Goal: Information Seeking & Learning: Learn about a topic

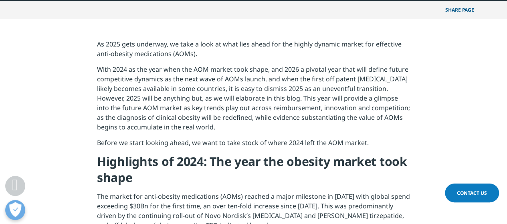
scroll to position [321, 0]
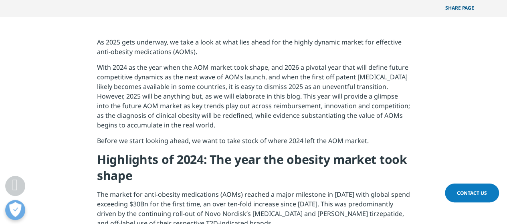
click at [124, 70] on p "With 2024 as the year when the AOM market took shape, and 2026 a pivotal year t…" at bounding box center [253, 99] width 313 height 73
click at [344, 77] on p "With 2024 as the year when the AOM market took shape, and 2026 a pivotal year t…" at bounding box center [253, 99] width 313 height 73
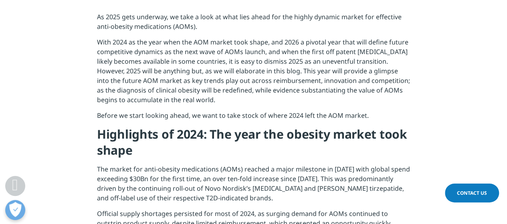
scroll to position [401, 0]
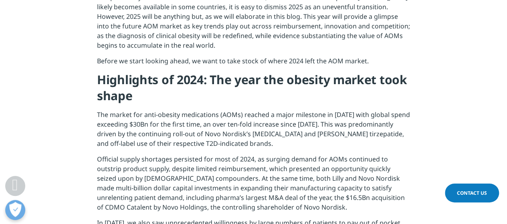
click at [192, 163] on p "Official supply shortages persisted for most of 2024, as surging demand for AOM…" at bounding box center [253, 186] width 313 height 64
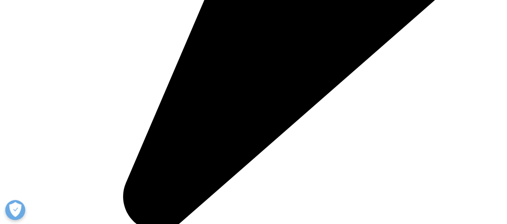
scroll to position [2004, 0]
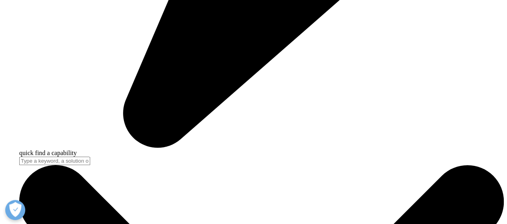
scroll to position [2165, 0]
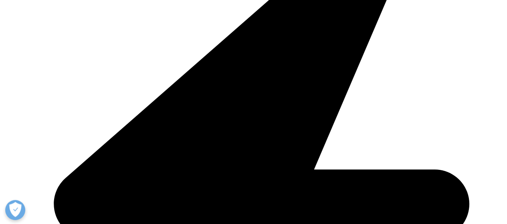
scroll to position [1724, 0]
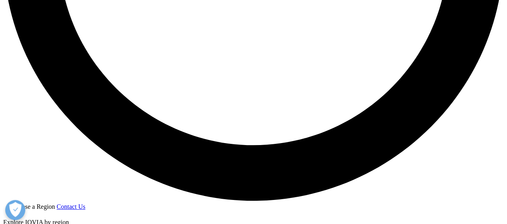
scroll to position [1363, 0]
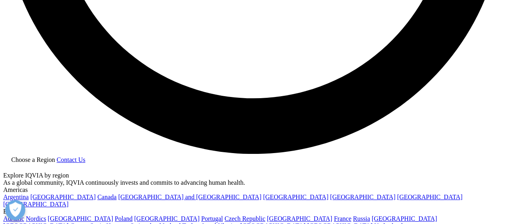
drag, startPoint x: 397, startPoint y: 140, endPoint x: 155, endPoint y: 91, distance: 246.6
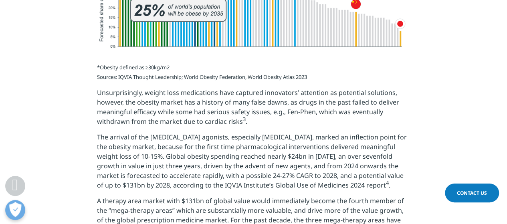
scroll to position [601, 0]
